Goal: Transaction & Acquisition: Book appointment/travel/reservation

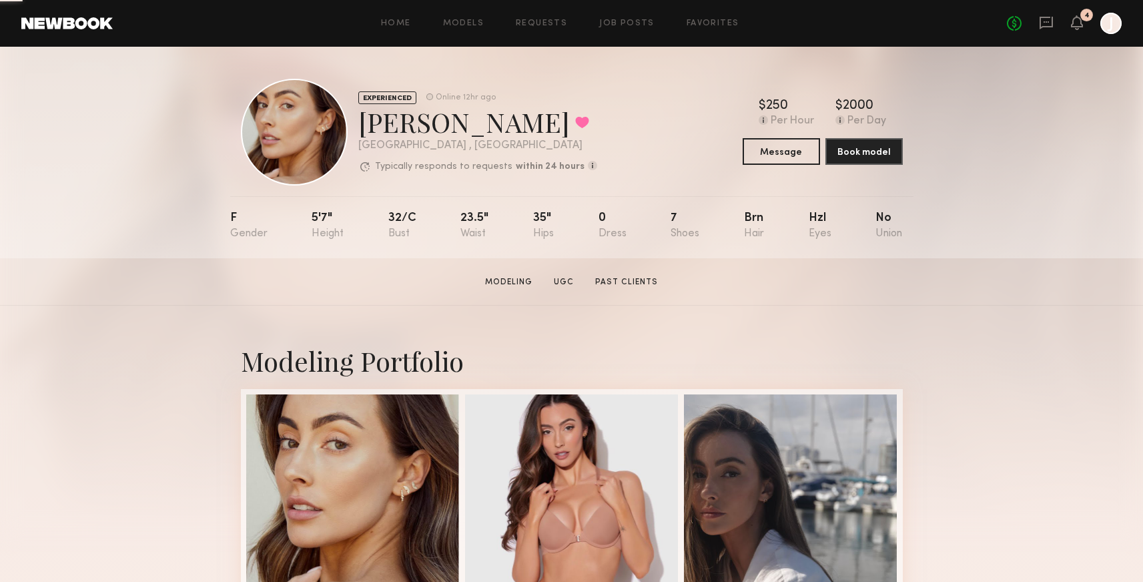
click at [1062, 22] on div "No fees up to $5,000 4 J" at bounding box center [1064, 23] width 115 height 21
click at [1083, 23] on div "No fees up to $5,000 4 J" at bounding box center [1064, 23] width 115 height 21
click at [1075, 23] on icon at bounding box center [1076, 21] width 11 height 9
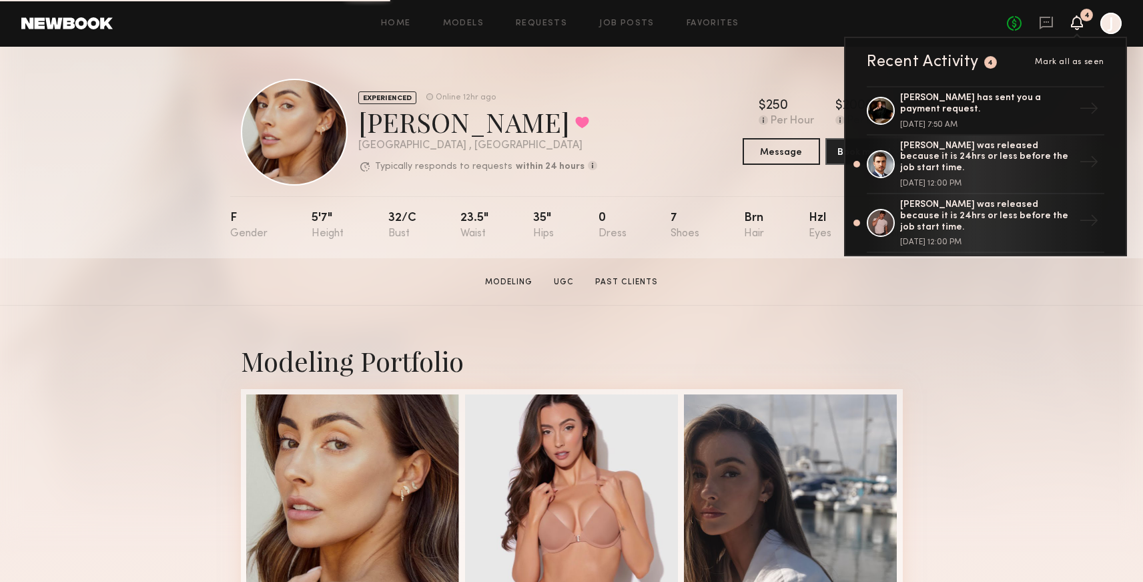
click at [1062, 62] on span "Mark all as seen" at bounding box center [1069, 62] width 69 height 8
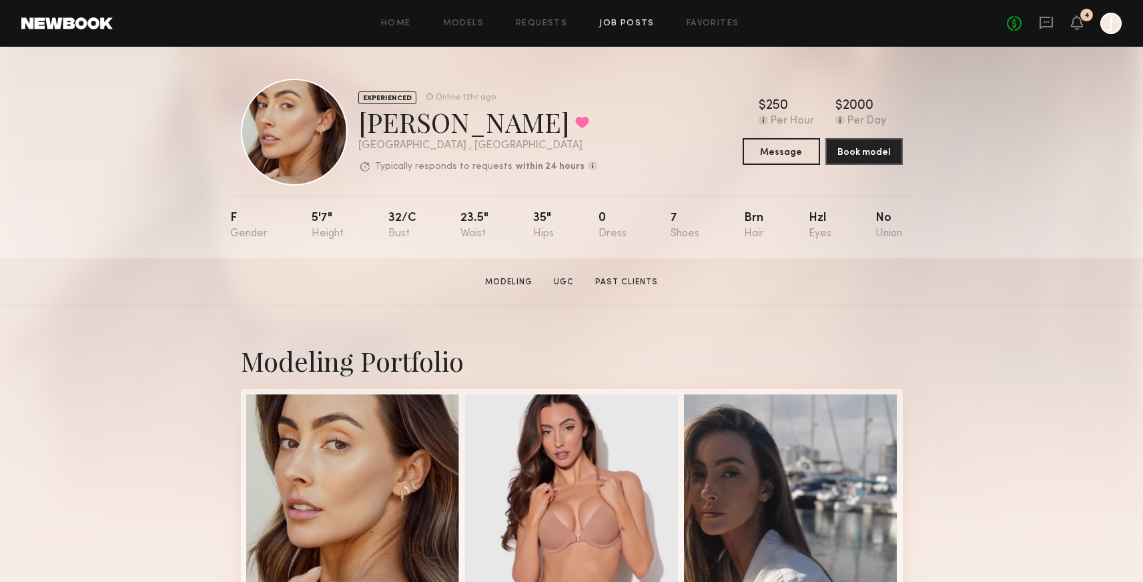
click at [642, 23] on link "Job Posts" at bounding box center [626, 23] width 55 height 9
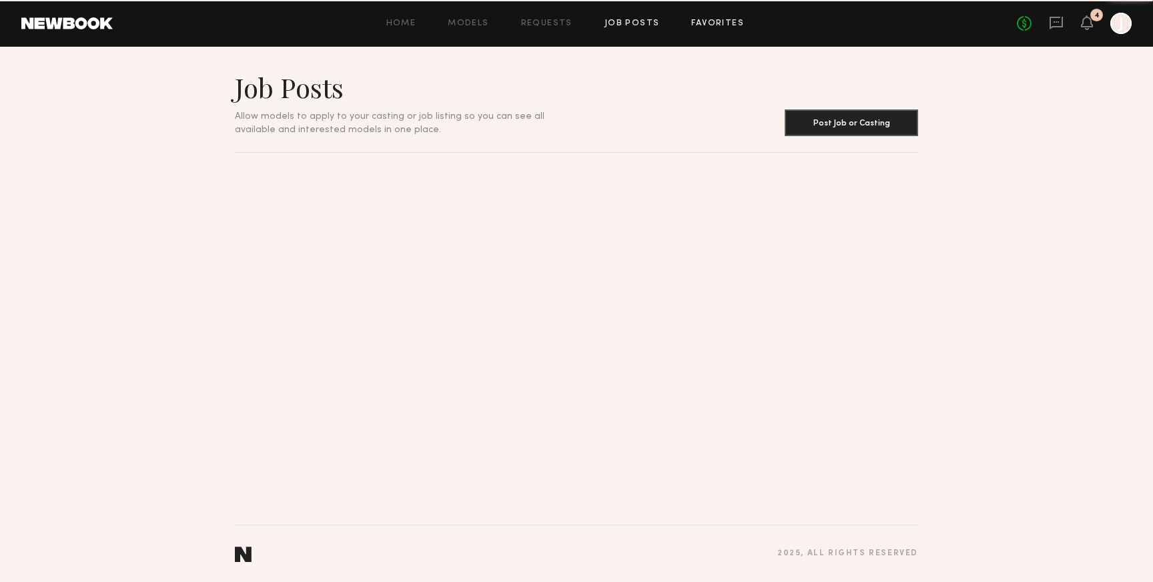
click at [720, 21] on link "Favorites" at bounding box center [717, 23] width 53 height 9
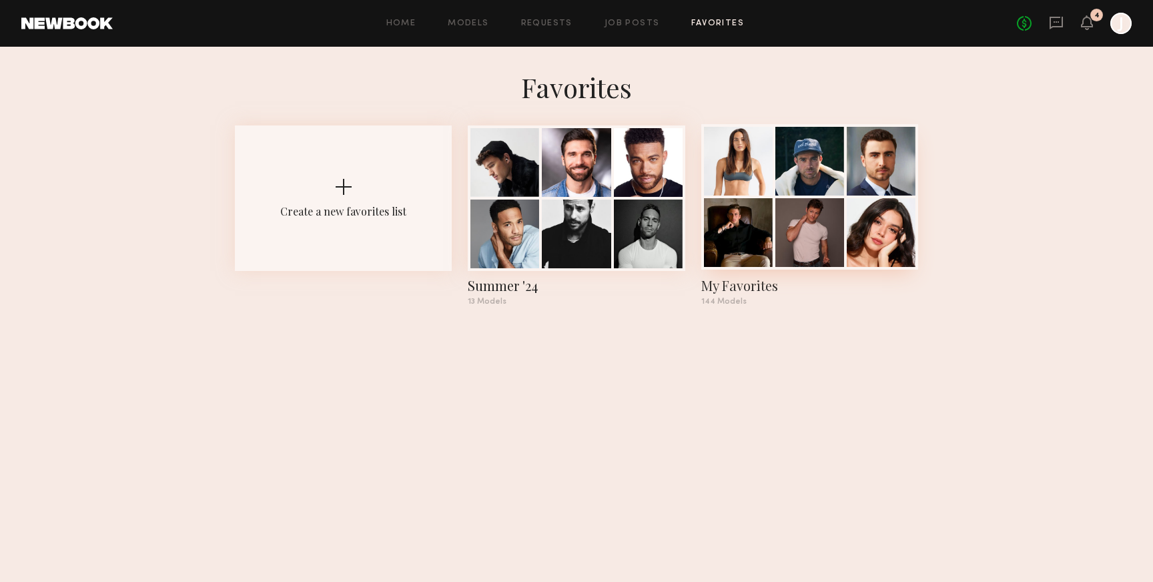
click at [782, 200] on div at bounding box center [809, 232] width 69 height 69
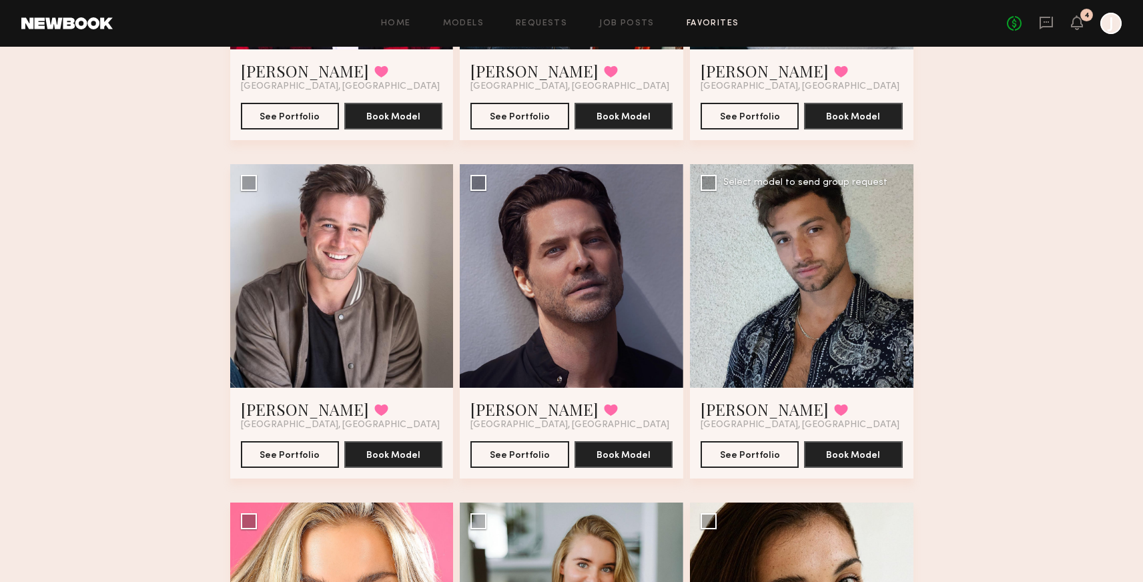
scroll to position [1005, 0]
click at [290, 453] on button "See Portfolio" at bounding box center [290, 453] width 98 height 27
